Goal: Entertainment & Leisure: Browse casually

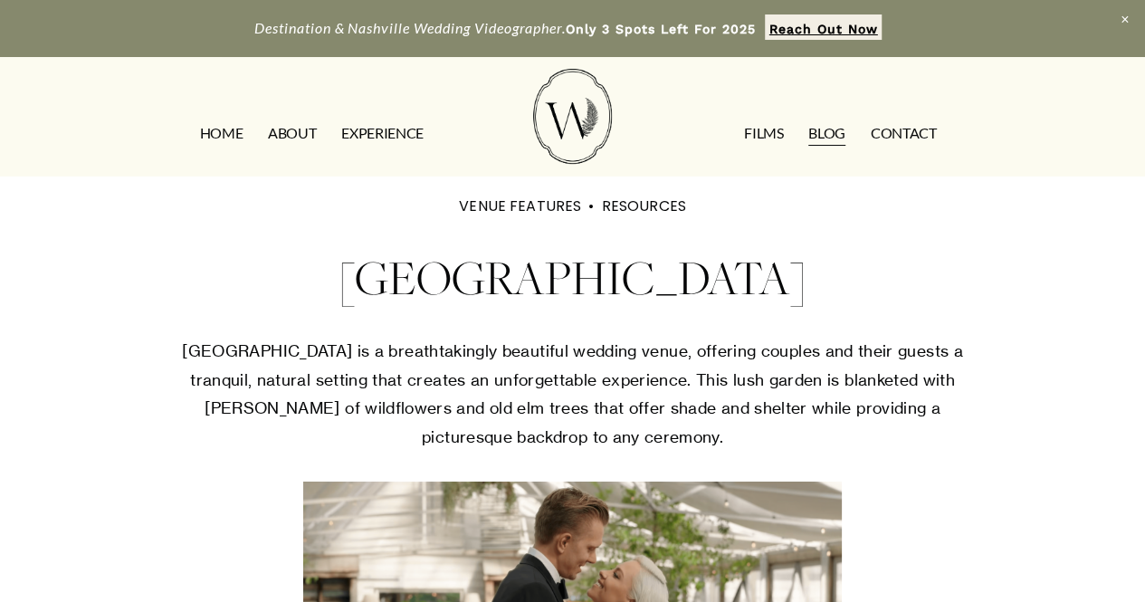
click at [769, 137] on link "FILMS" at bounding box center [763, 133] width 39 height 29
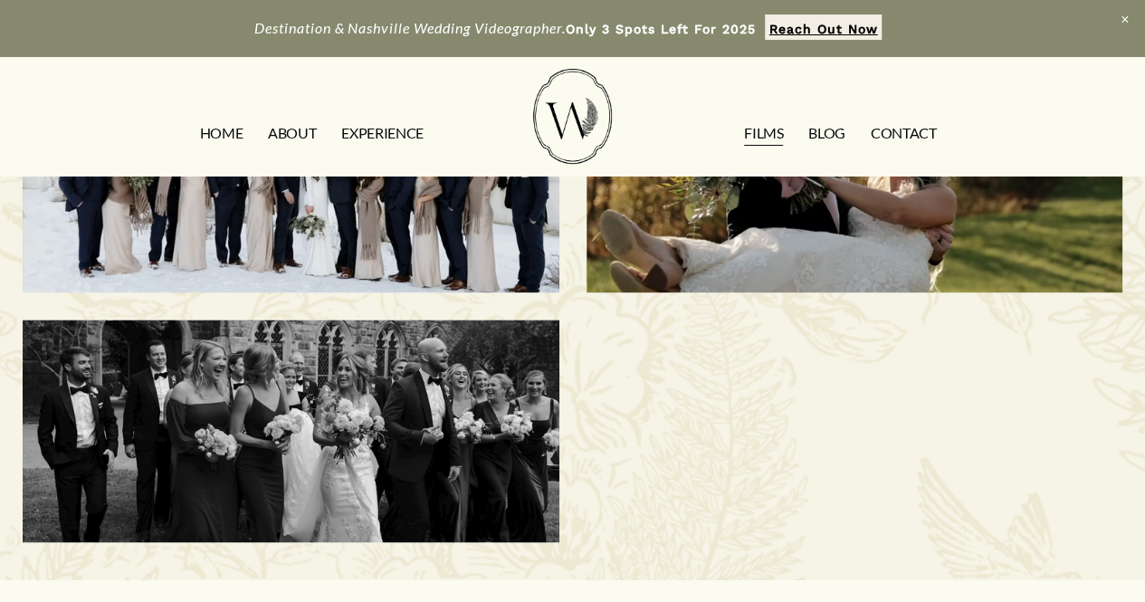
scroll to position [1147, 0]
